Goal: Find specific page/section: Find specific page/section

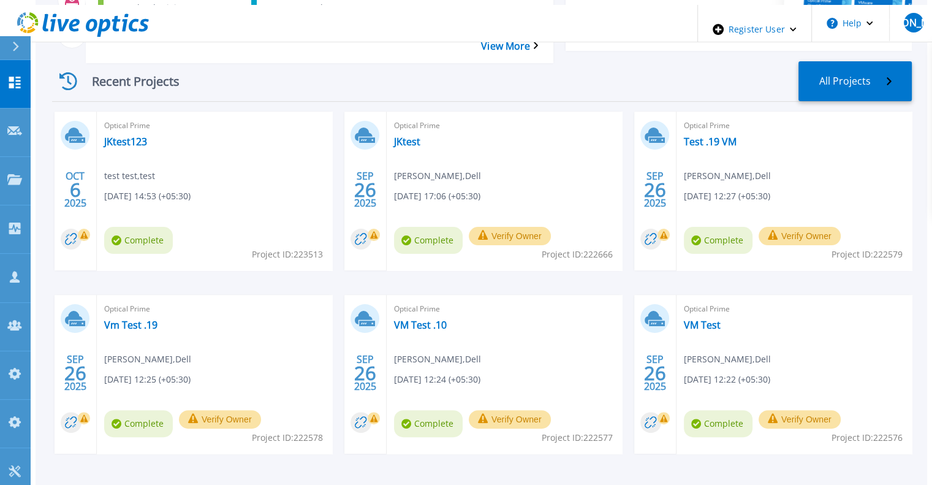
scroll to position [245, 0]
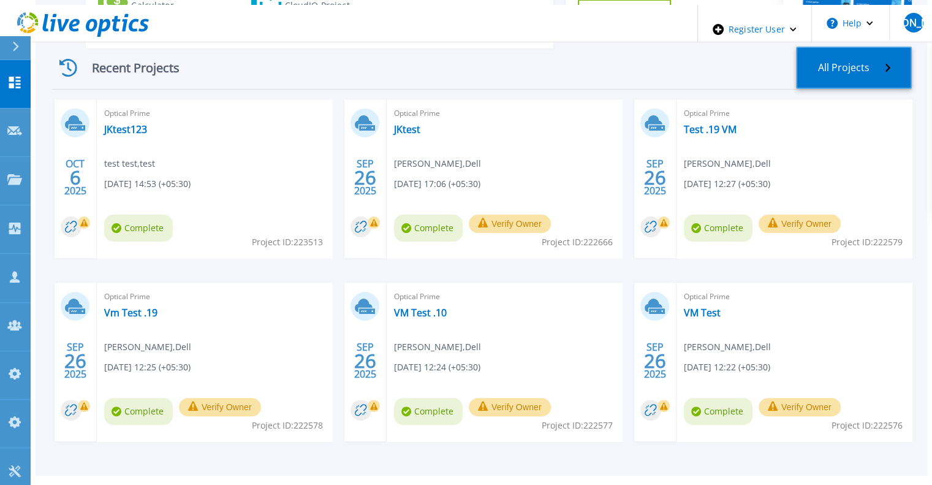
click at [853, 47] on link "All Projects" at bounding box center [854, 68] width 116 height 42
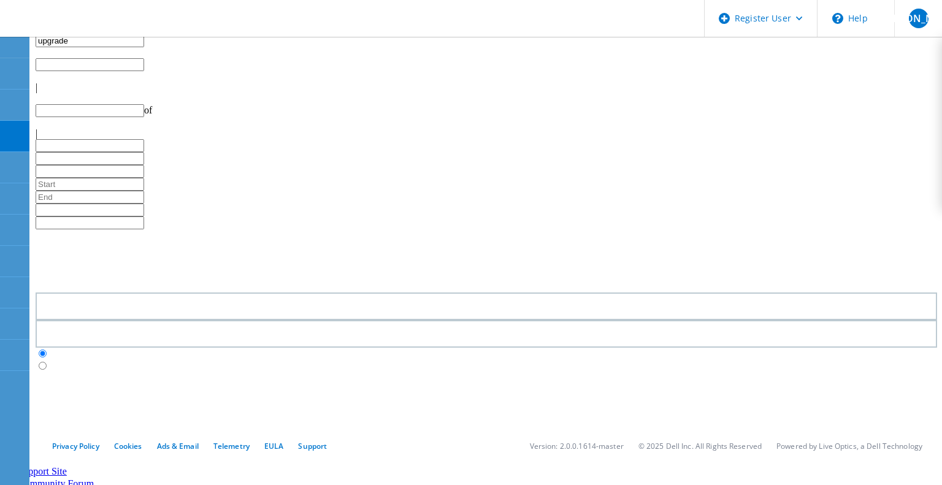
type input "1"
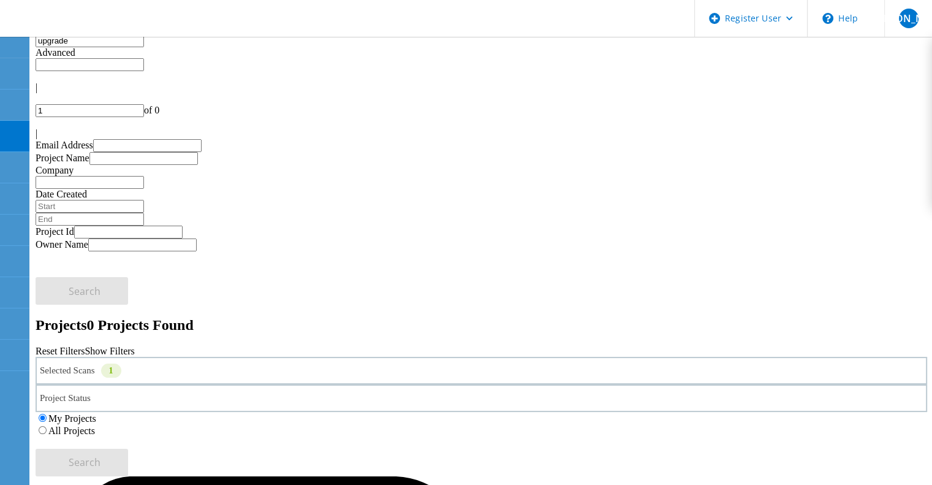
click at [73, 47] on input "upgrade" at bounding box center [90, 40] width 109 height 13
paste input "Isilon_Integration_TestsV9_11 Tests"
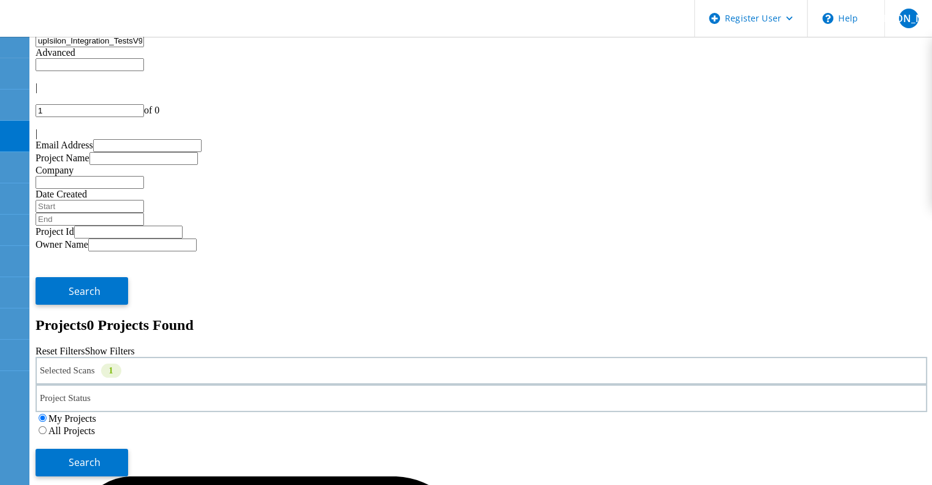
click at [73, 47] on input "upIsilon_Integration_TestsV9_11 Testsgrade" at bounding box center [90, 40] width 109 height 13
paste input "Isilon_Integration_TestsV9_11 Tests"
click at [95, 425] on label "All Projects" at bounding box center [71, 430] width 47 height 10
click at [47, 426] on input "All Projects" at bounding box center [43, 430] width 8 height 8
click at [128, 449] on button "Search" at bounding box center [82, 463] width 93 height 28
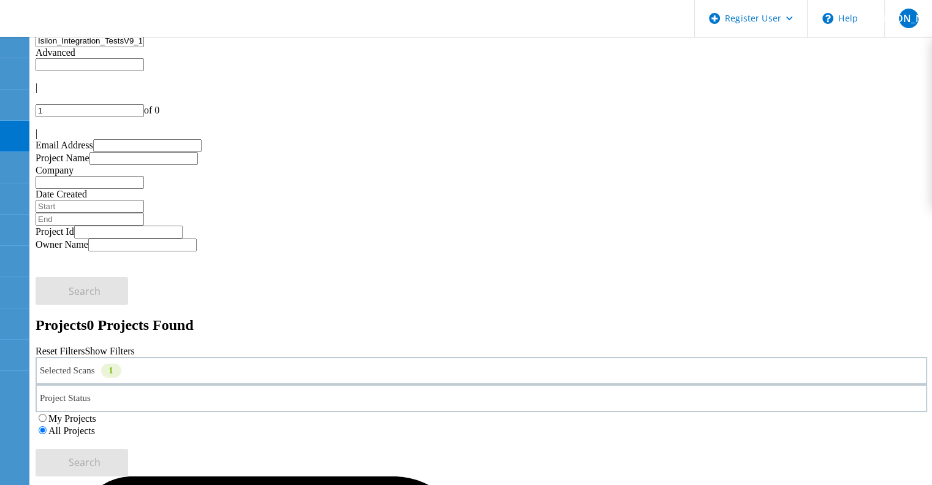
click at [251, 357] on div "Selected Scans 1" at bounding box center [482, 371] width 892 height 28
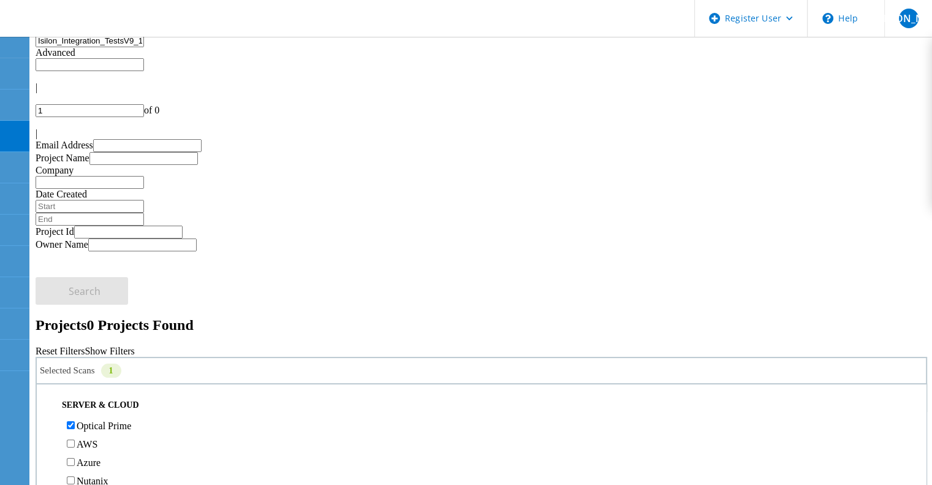
click at [118, 421] on label "Optical Prime" at bounding box center [104, 426] width 55 height 10
click at [75, 421] on input "Optical Prime" at bounding box center [71, 425] width 8 height 8
click at [101, 455] on span "Search" at bounding box center [85, 461] width 32 height 13
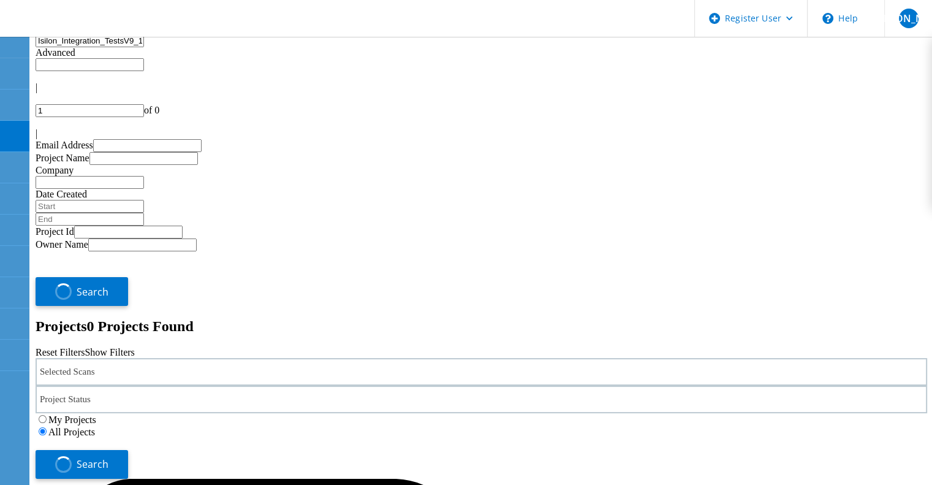
drag, startPoint x: 227, startPoint y: 58, endPoint x: 136, endPoint y: 56, distance: 90.7
click at [136, 47] on input "Isilon_Integration_TestsV9_11 Tests" at bounding box center [90, 40] width 109 height 13
type input "Isilon_Integration"
drag, startPoint x: 134, startPoint y: 61, endPoint x: 58, endPoint y: 53, distance: 75.8
click at [58, 47] on input "Isilon_Integration" at bounding box center [90, 40] width 109 height 13
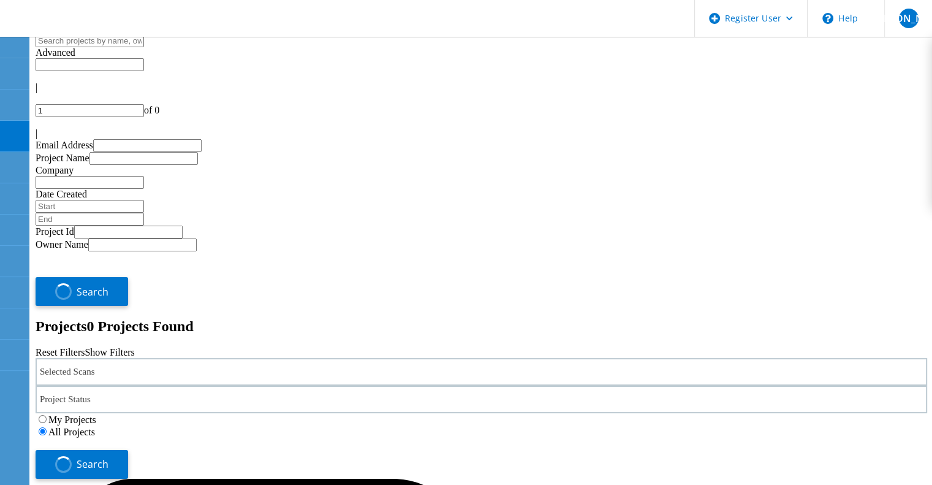
paste input "Isilon_Integration"
type input "Isilon_Integration"
type input "1"
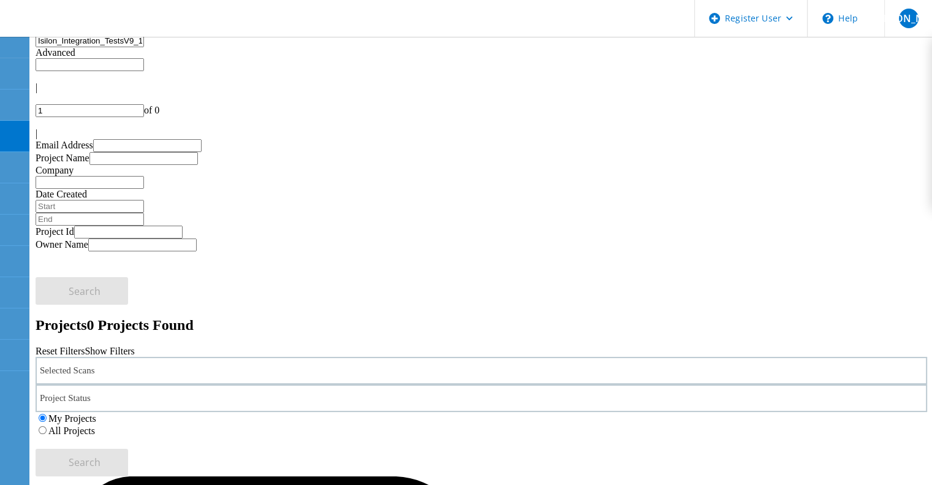
click at [95, 425] on label "All Projects" at bounding box center [71, 430] width 47 height 10
click at [47, 426] on input "All Projects" at bounding box center [43, 430] width 8 height 8
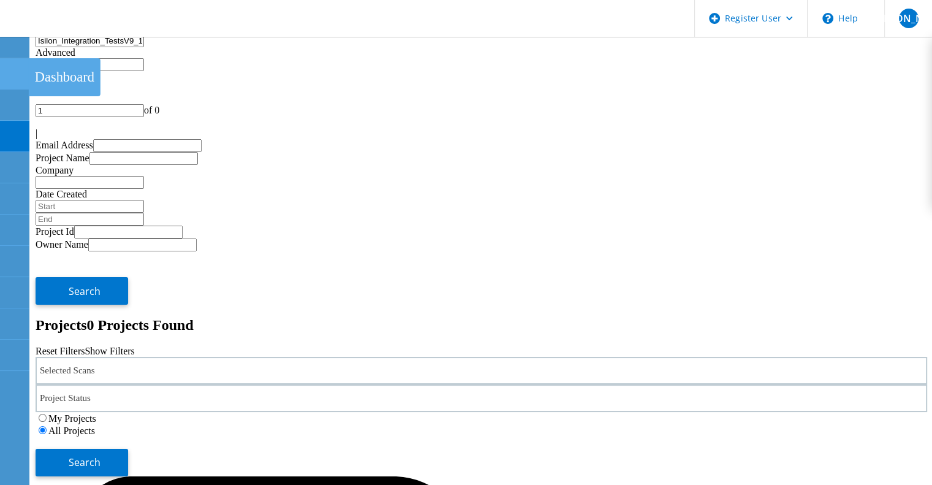
drag, startPoint x: 227, startPoint y: 57, endPoint x: 19, endPoint y: 58, distance: 208.4
paste input "Isilon_Integration"
paste input "text"
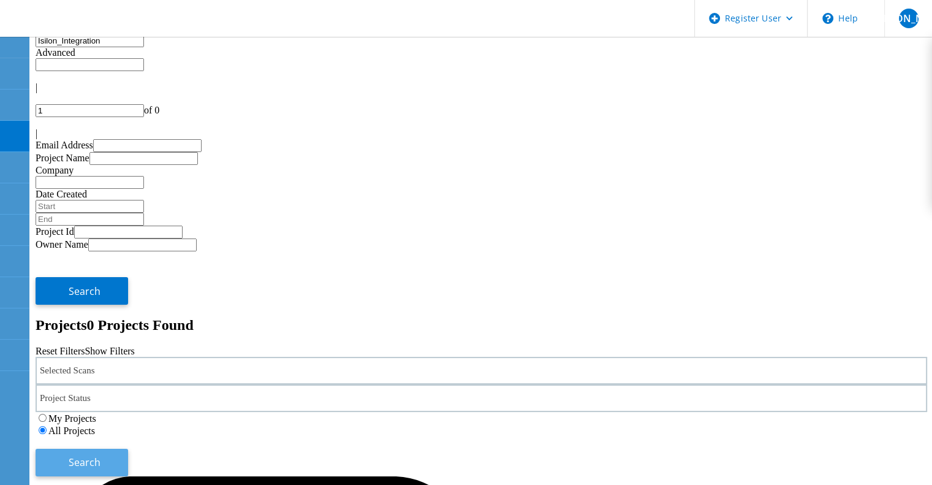
type input "Isilon_Integration"
click at [101, 455] on span "Search" at bounding box center [85, 461] width 32 height 13
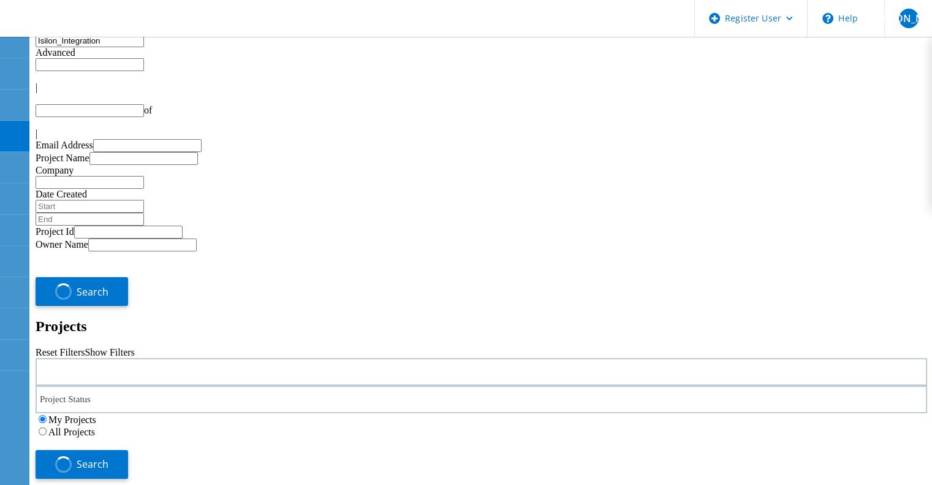
type input "1"
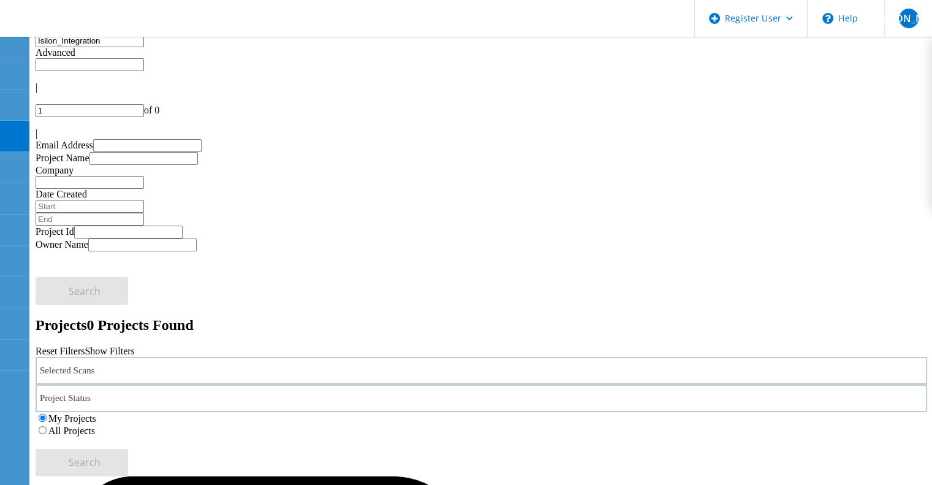
click at [267, 357] on div "Selected Scans" at bounding box center [482, 371] width 892 height 28
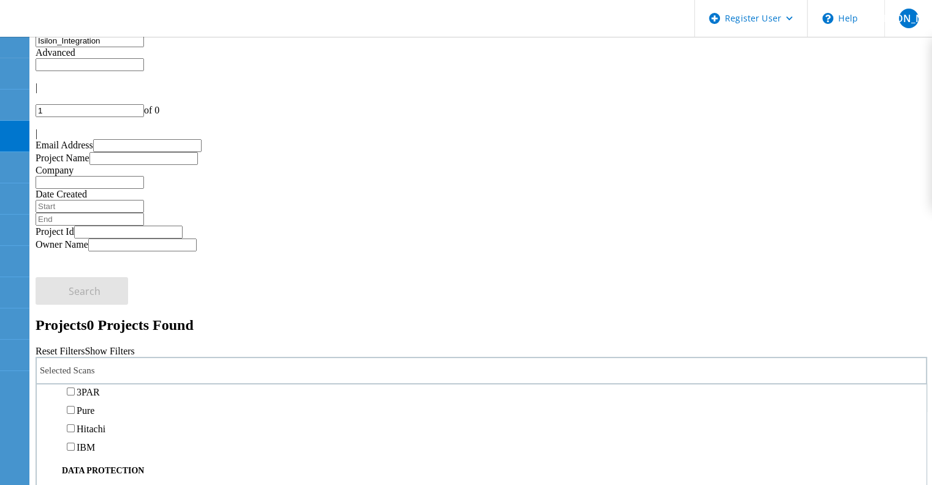
scroll to position [307, 0]
click at [126, 423] on label "Isilon/PowerScale" at bounding box center [112, 428] width 71 height 10
click at [75, 424] on input "Isilon/PowerScale" at bounding box center [71, 428] width 8 height 8
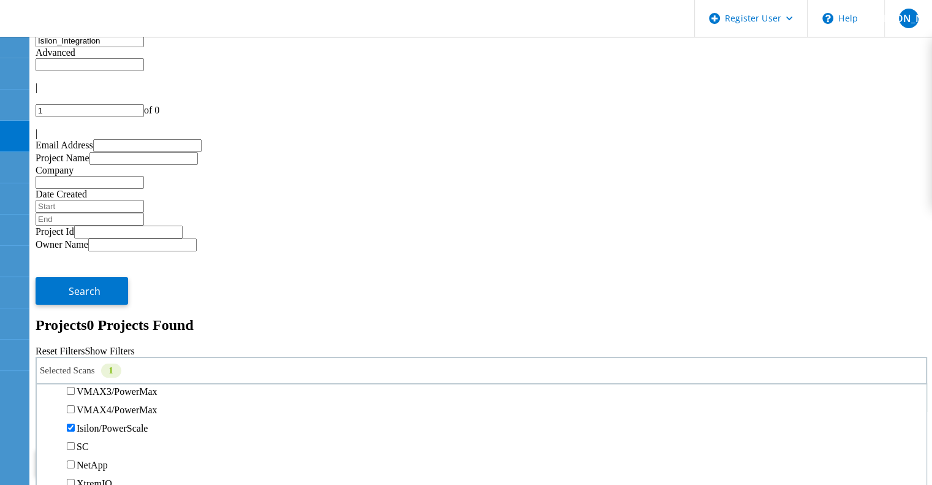
click at [95, 425] on label "All Projects" at bounding box center [71, 430] width 47 height 10
click at [47, 426] on input "All Projects" at bounding box center [43, 430] width 8 height 8
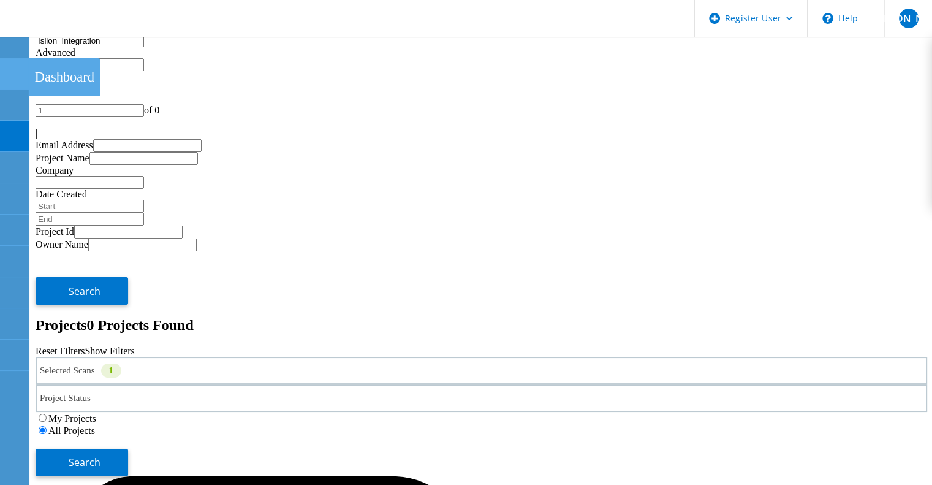
drag, startPoint x: 147, startPoint y: 66, endPoint x: 0, endPoint y: 67, distance: 147.1
click at [144, 47] on input "Isilon_Integration" at bounding box center [90, 40] width 109 height 13
drag, startPoint x: 179, startPoint y: 61, endPoint x: 18, endPoint y: 50, distance: 161.6
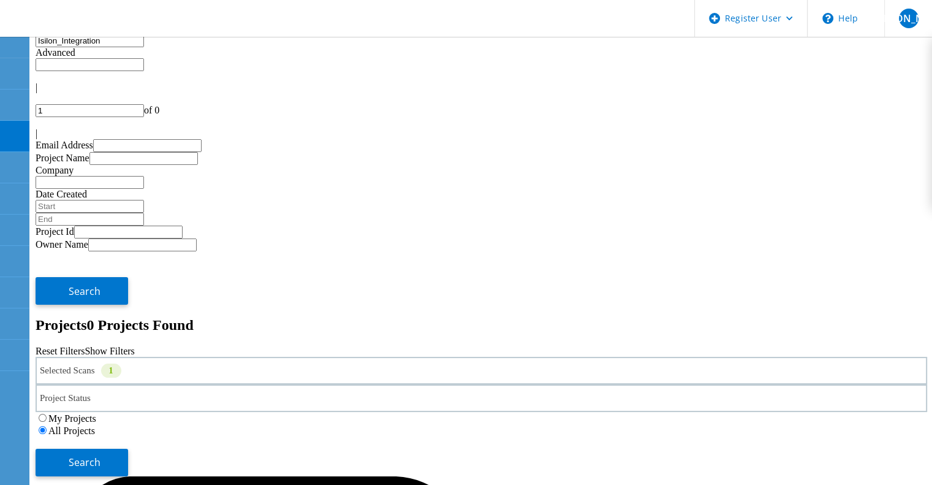
type input "Isilon_Integrati"
click at [61, 47] on input "Isilon_Integrati" at bounding box center [90, 40] width 109 height 13
click at [128, 449] on button "Search" at bounding box center [82, 463] width 93 height 28
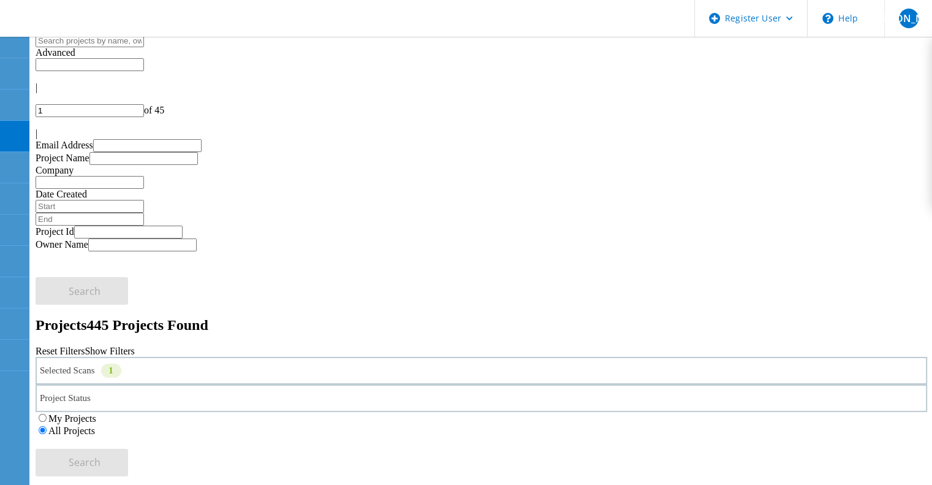
drag, startPoint x: 439, startPoint y: 248, endPoint x: 506, endPoint y: 261, distance: 68.6
drag, startPoint x: 283, startPoint y: 245, endPoint x: 119, endPoint y: 251, distance: 163.8
drag, startPoint x: 511, startPoint y: 251, endPoint x: 433, endPoint y: 253, distance: 77.9
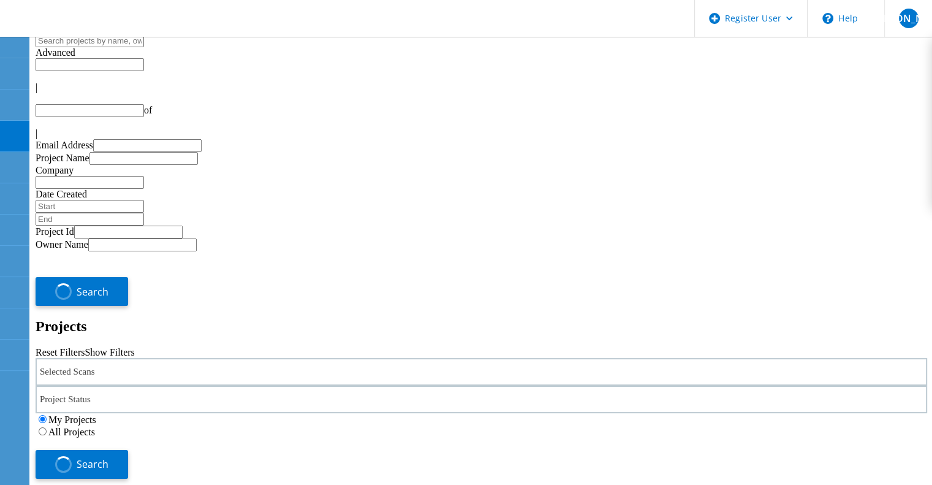
type input "1"
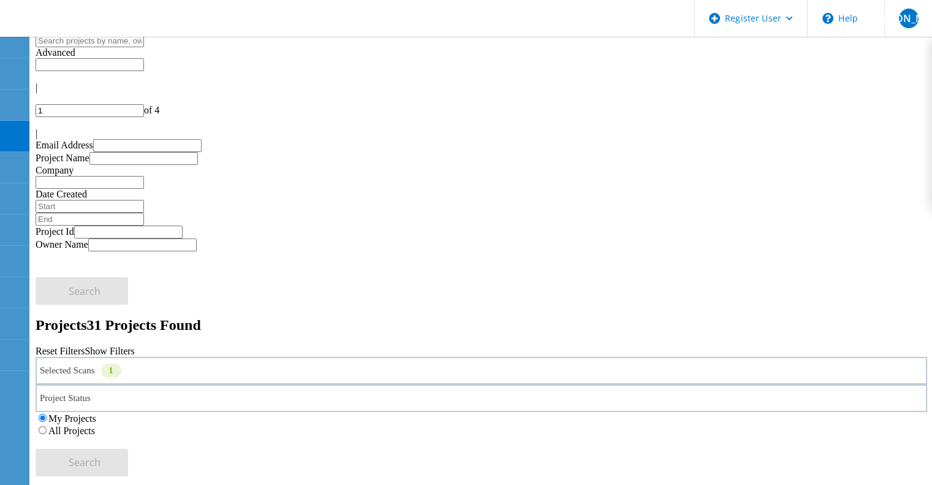
click at [95, 425] on label "All Projects" at bounding box center [71, 430] width 47 height 10
click at [47, 426] on input "All Projects" at bounding box center [43, 430] width 8 height 8
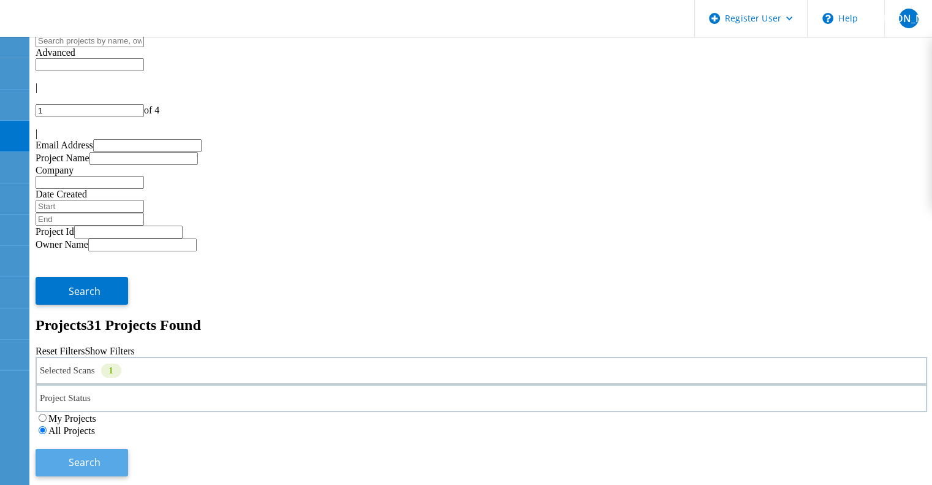
click at [128, 449] on button "Search" at bounding box center [82, 463] width 93 height 28
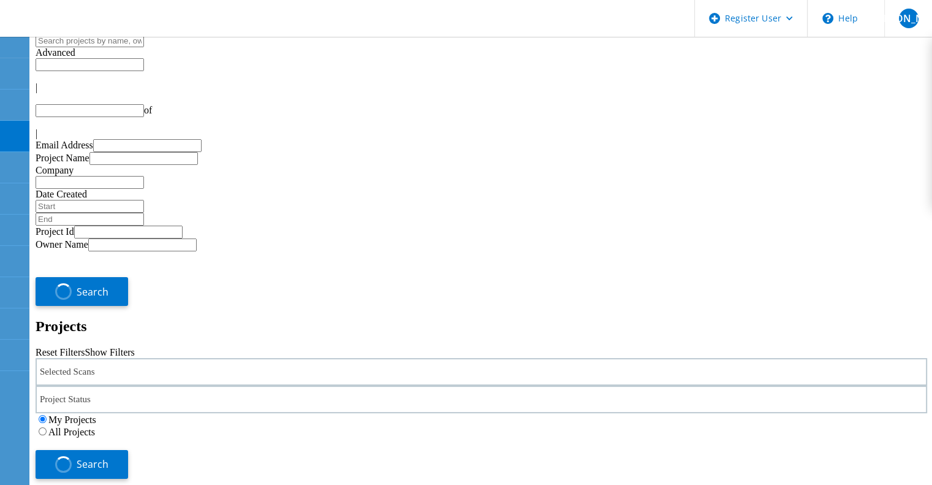
type input "1"
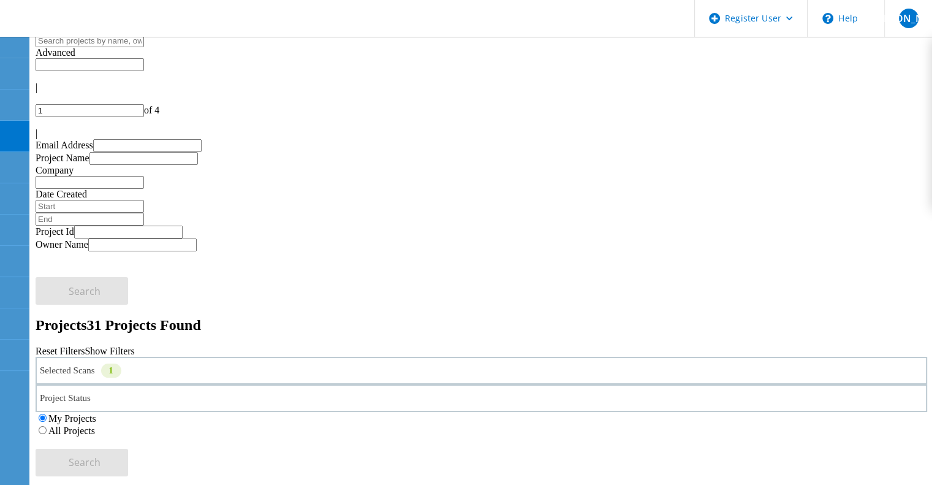
drag, startPoint x: 629, startPoint y: 169, endPoint x: 642, endPoint y: 167, distance: 13.0
click at [95, 425] on label "All Projects" at bounding box center [71, 430] width 47 height 10
click at [47, 426] on input "All Projects" at bounding box center [43, 430] width 8 height 8
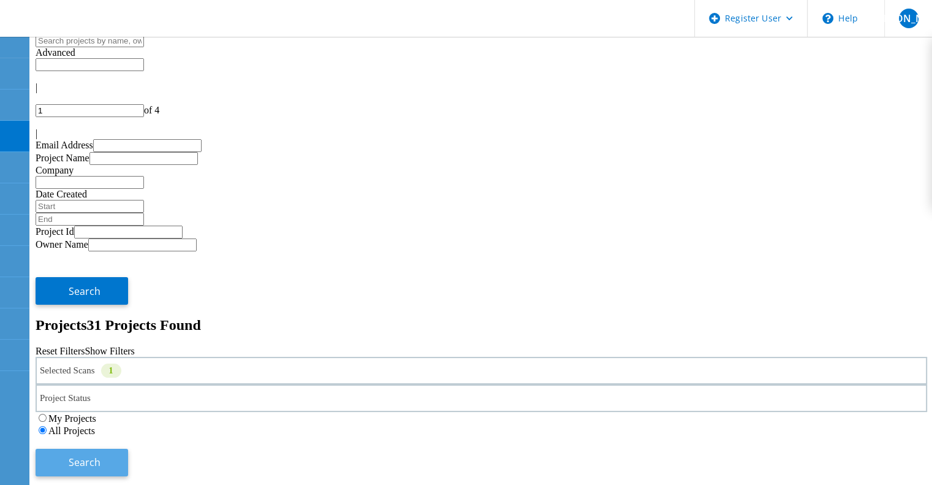
click at [128, 449] on button "Search" at bounding box center [82, 463] width 93 height 28
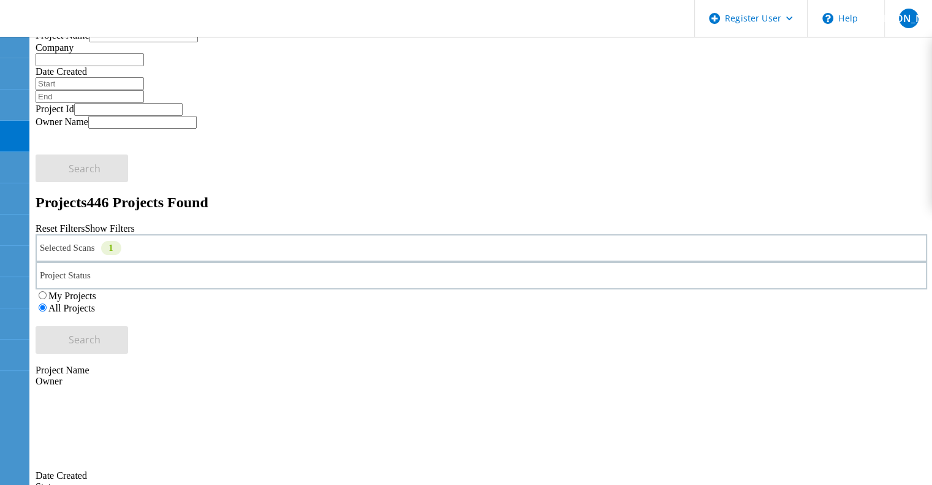
scroll to position [61, 0]
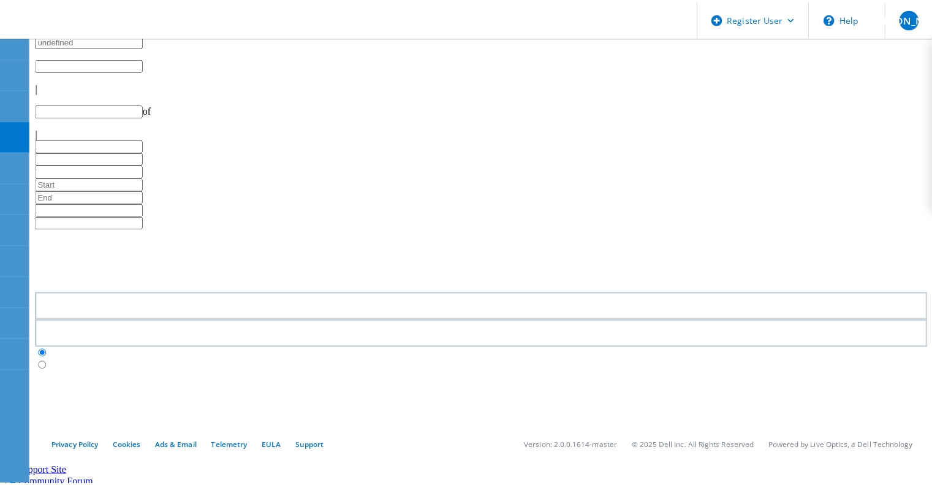
scroll to position [61, 0]
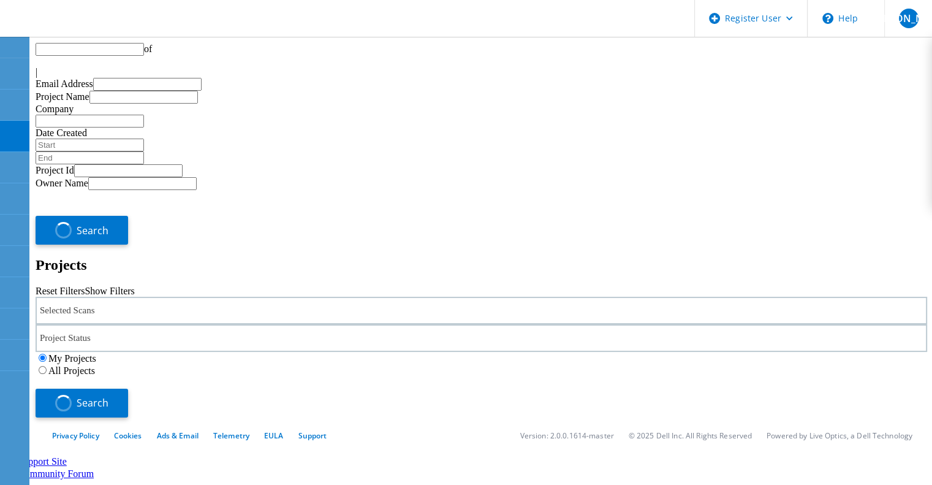
type input "1"
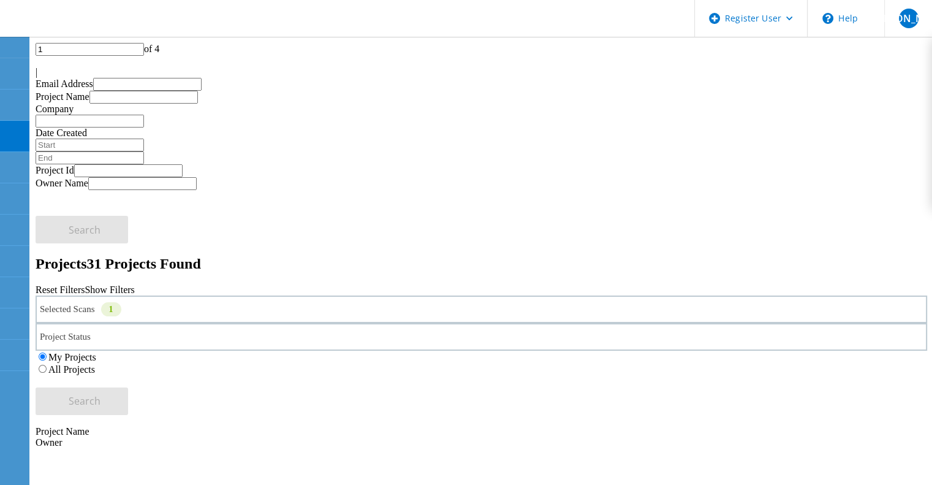
click at [95, 364] on label "All Projects" at bounding box center [71, 369] width 47 height 10
click at [47, 365] on input "All Projects" at bounding box center [43, 369] width 8 height 8
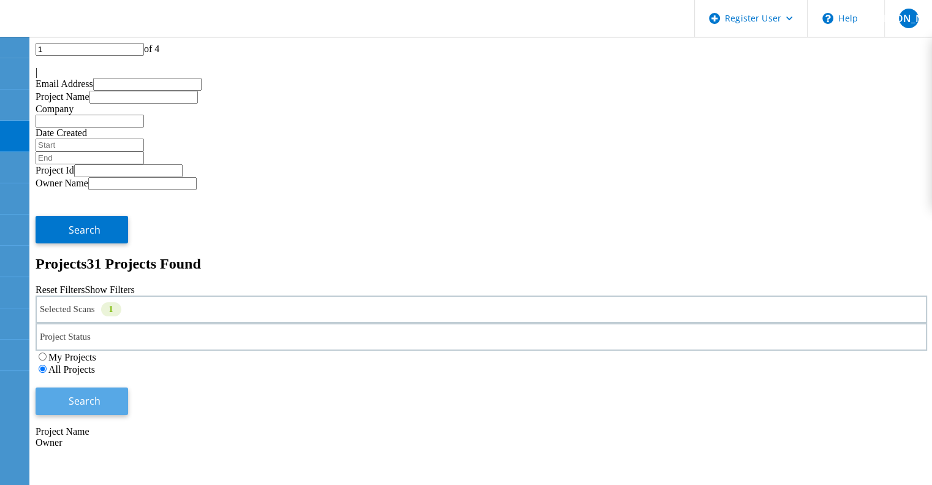
click at [128, 387] on button "Search" at bounding box center [82, 401] width 93 height 28
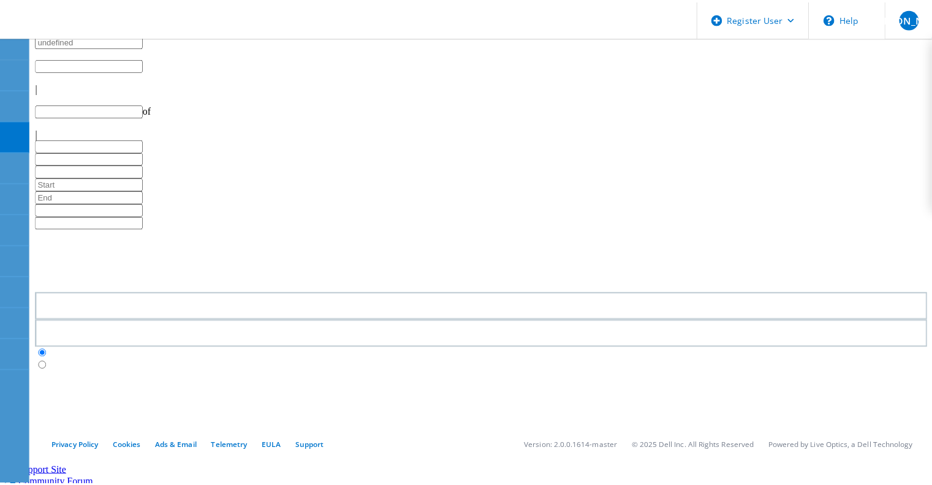
scroll to position [61, 0]
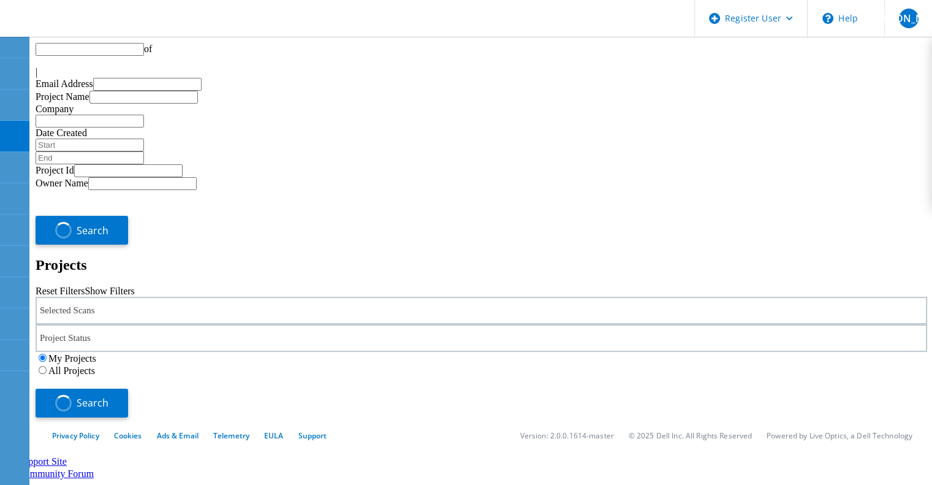
type input "1"
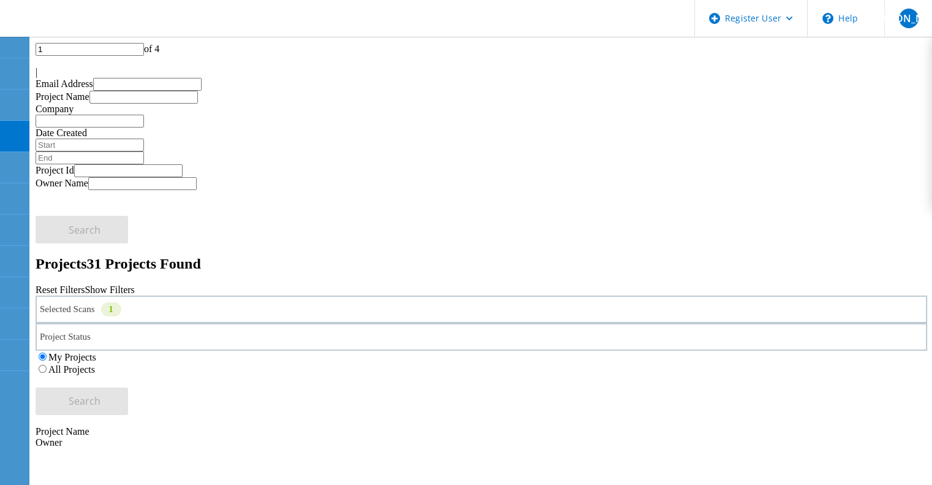
click at [95, 364] on label "All Projects" at bounding box center [71, 369] width 47 height 10
click at [47, 365] on input "All Projects" at bounding box center [43, 369] width 8 height 8
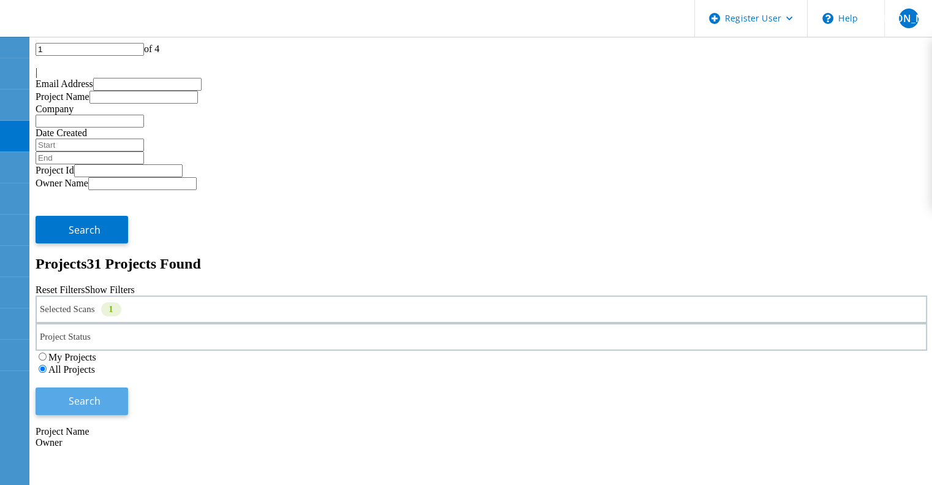
click at [128, 387] on button "Search" at bounding box center [82, 401] width 93 height 28
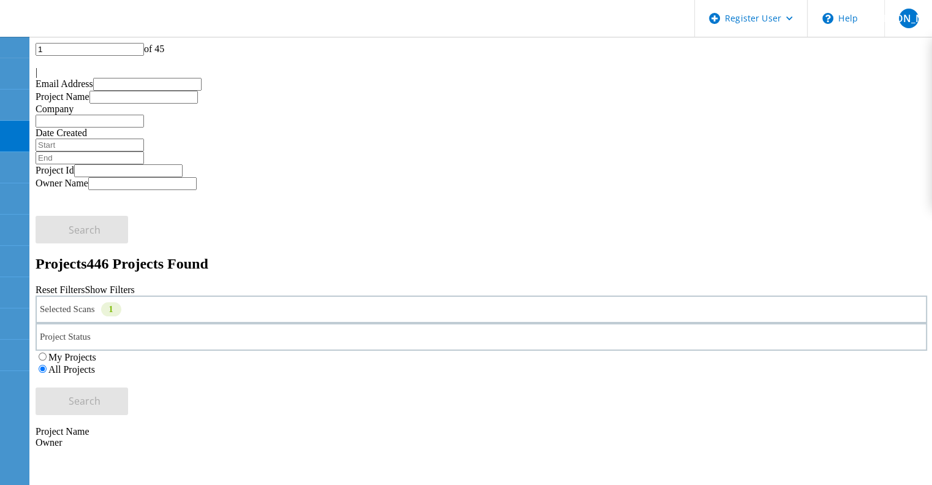
click at [440, 29] on header "Register User \n Help Explore Helpful Articles Contact Support JA Dell Admin Us…" at bounding box center [466, 18] width 932 height 37
